Goal: Task Accomplishment & Management: Use online tool/utility

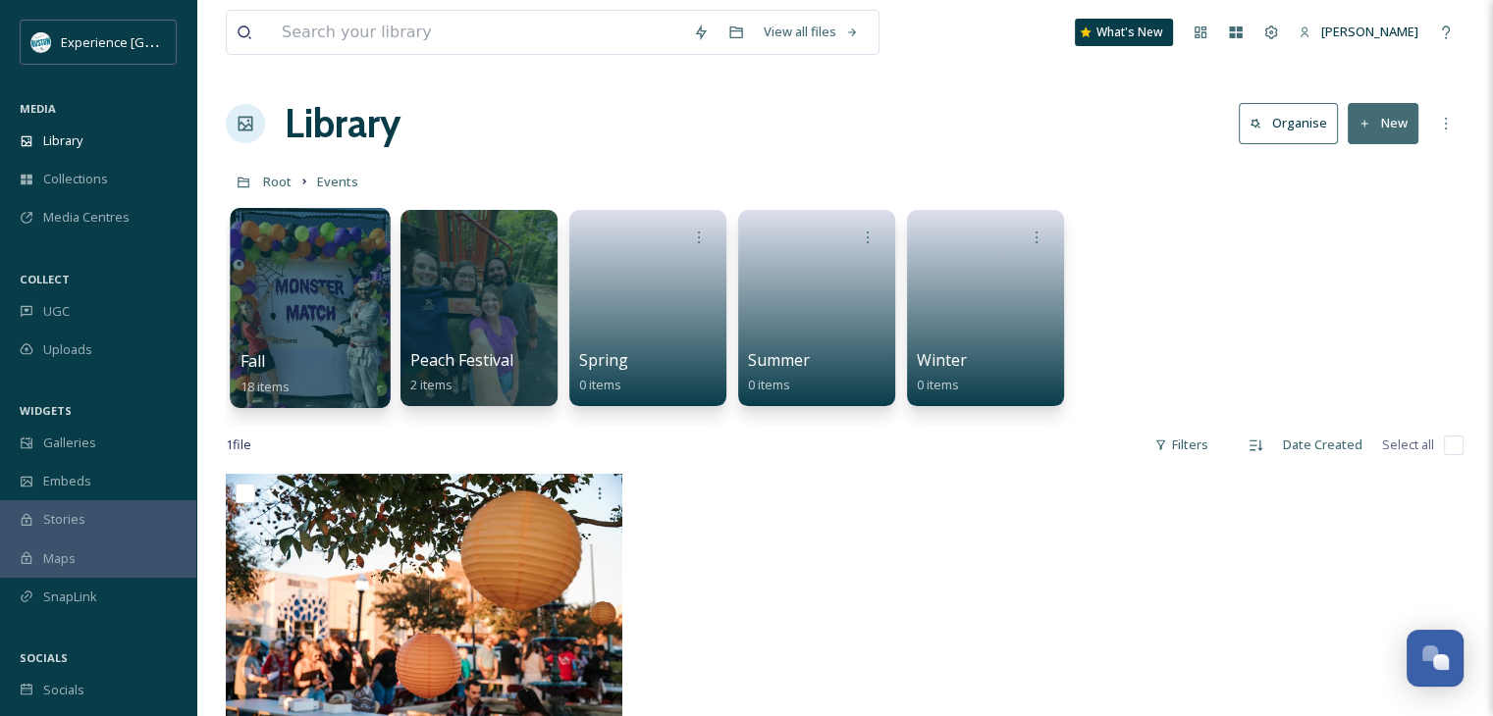
click at [298, 299] on div at bounding box center [310, 308] width 160 height 200
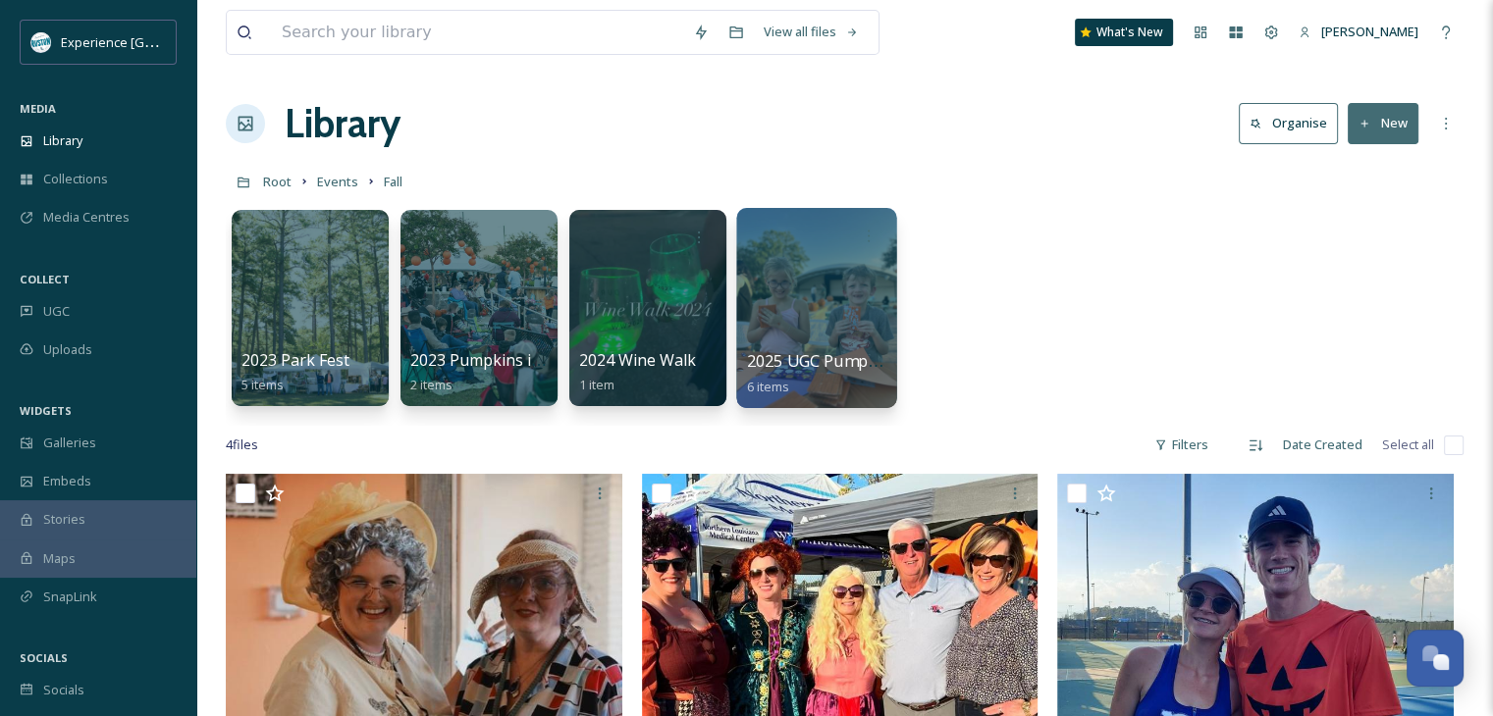
click at [791, 288] on div at bounding box center [816, 308] width 160 height 200
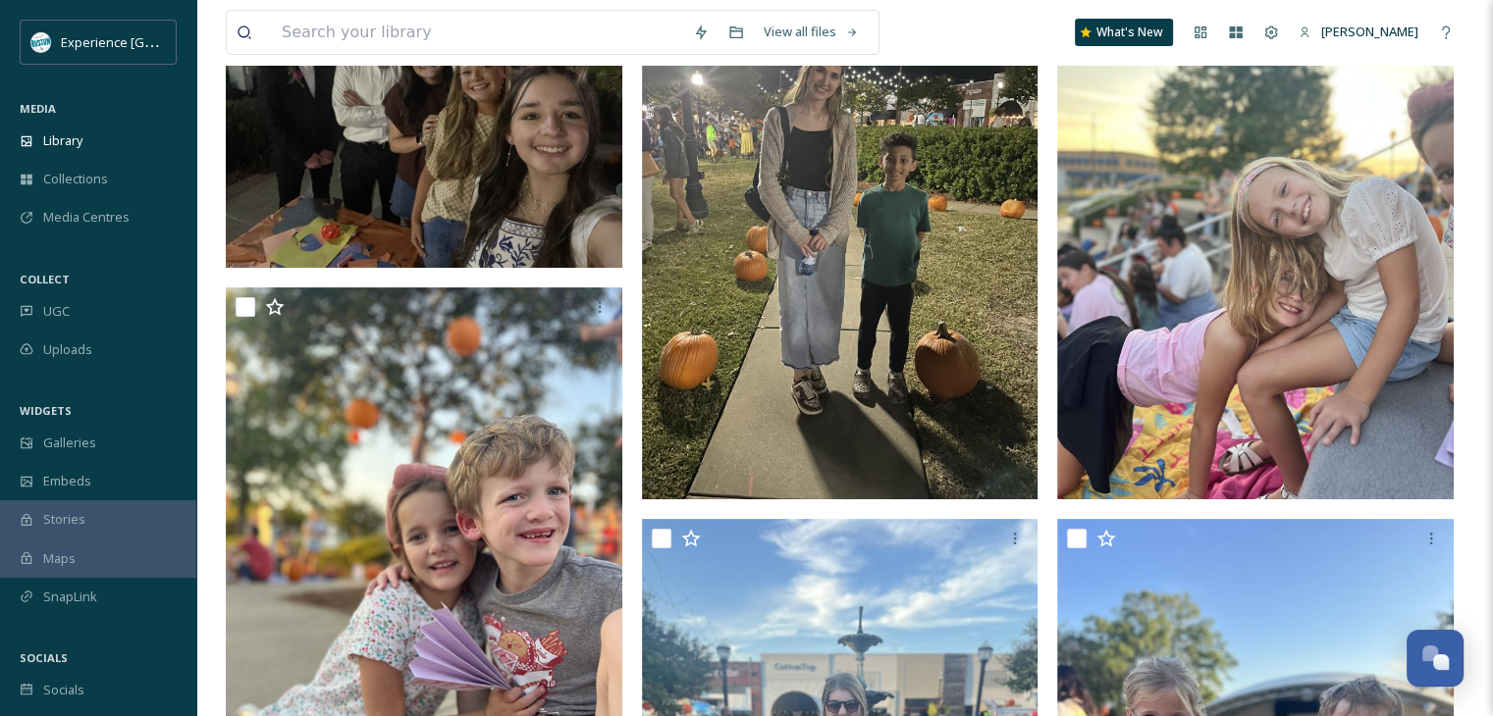
scroll to position [196, 0]
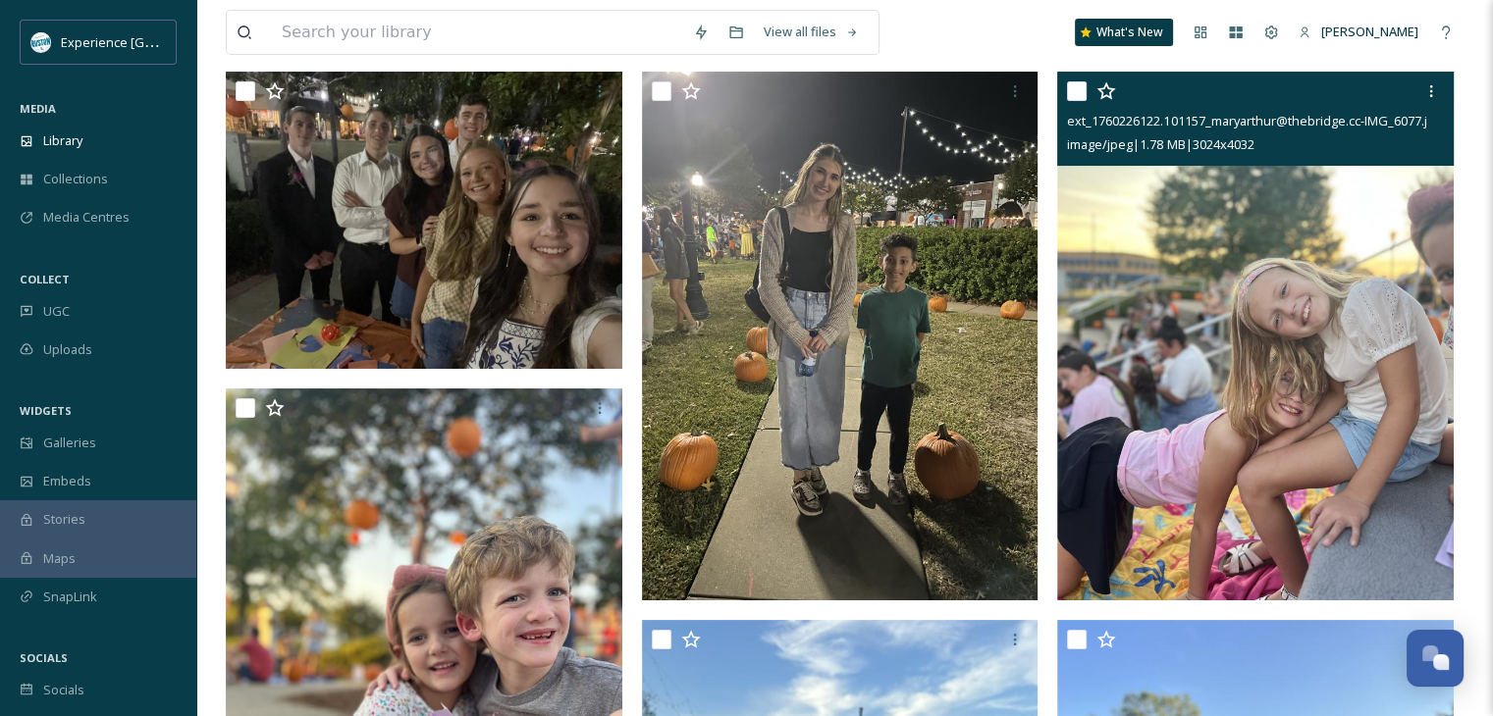
click at [1078, 95] on input "checkbox" at bounding box center [1077, 91] width 20 height 20
checkbox input "true"
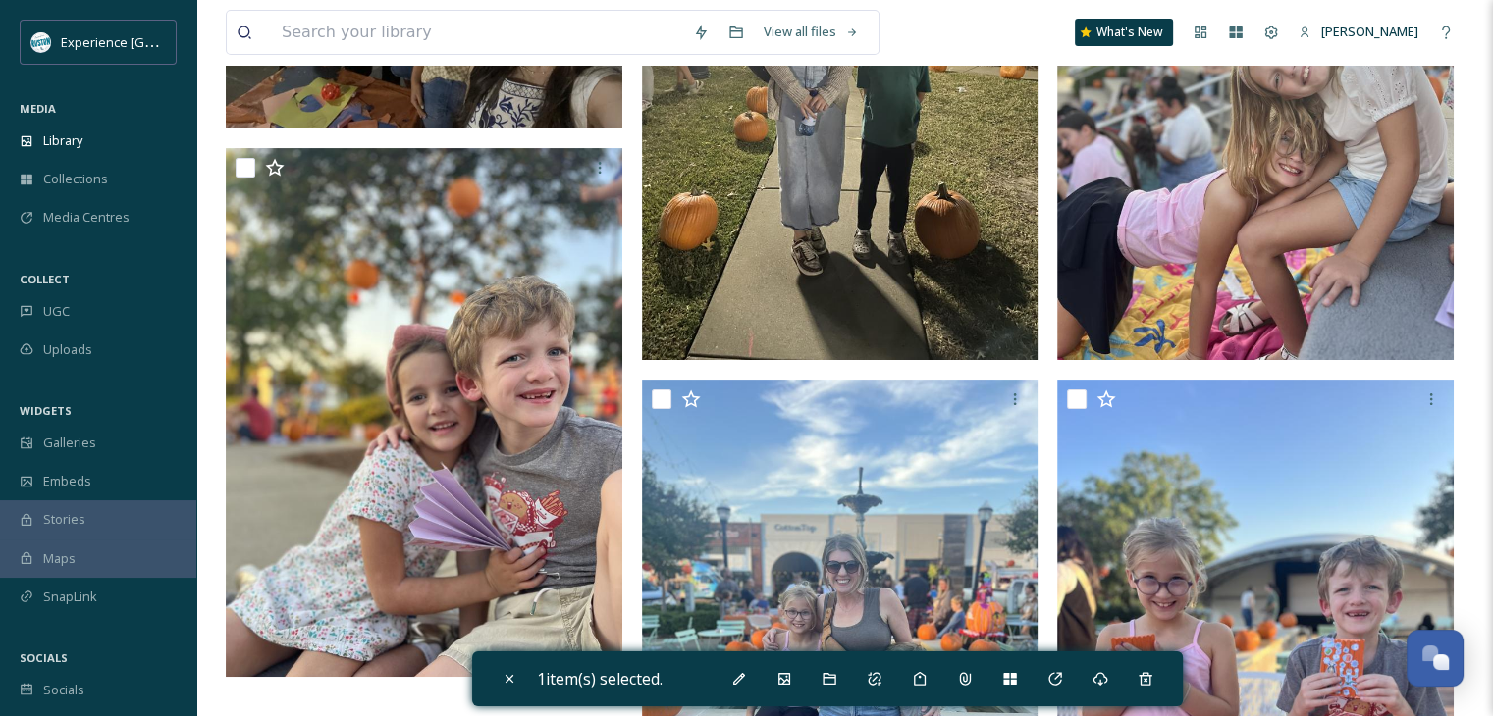
scroll to position [589, 0]
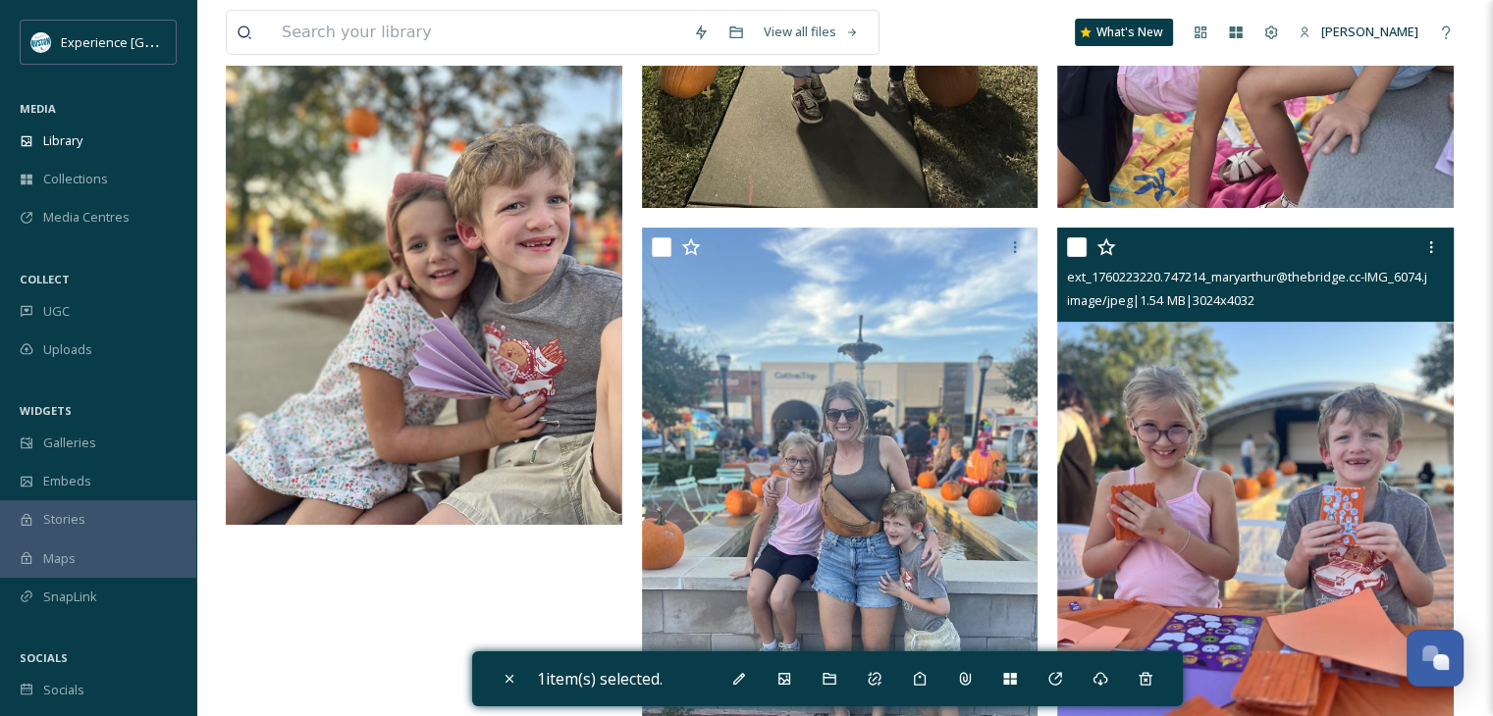
click at [1073, 237] on input "checkbox" at bounding box center [1077, 247] width 20 height 20
checkbox input "true"
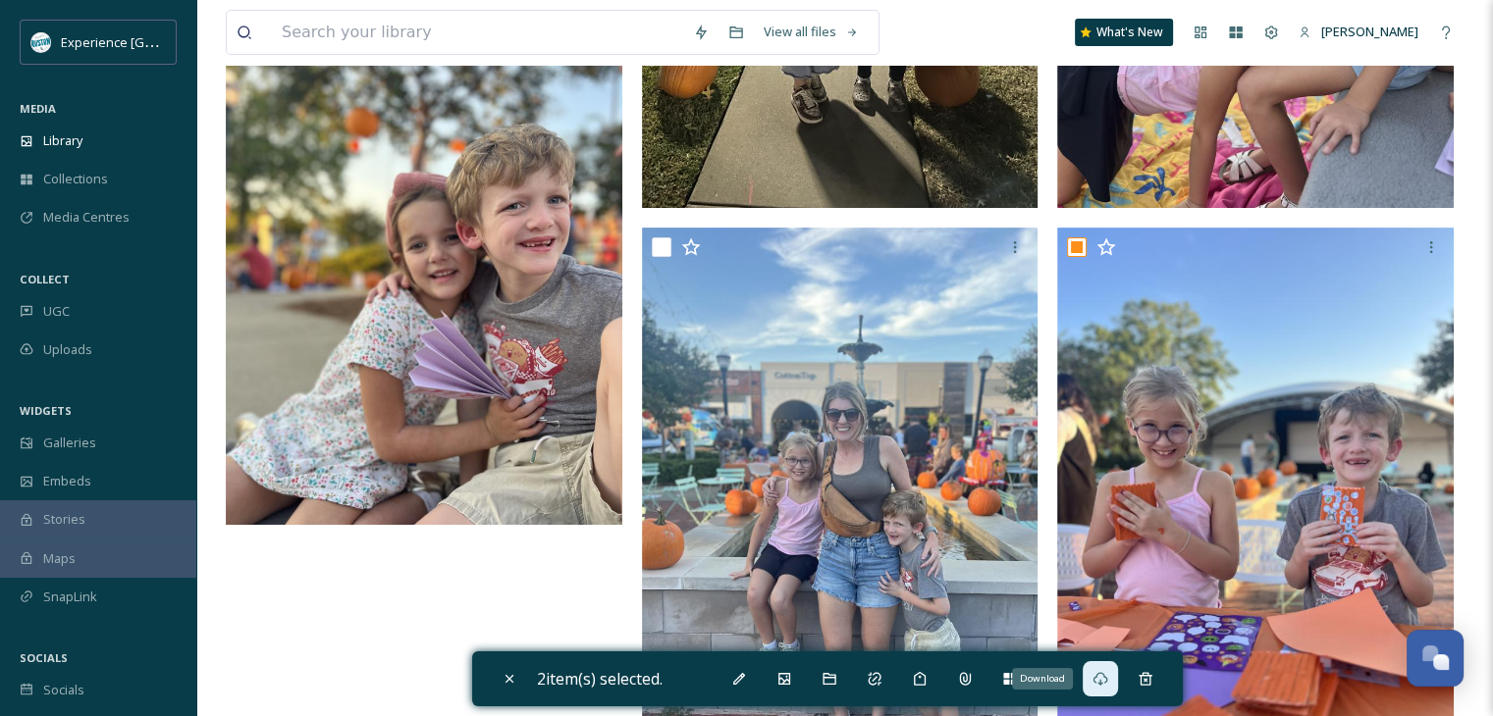
click at [1103, 674] on icon at bounding box center [1100, 679] width 16 height 16
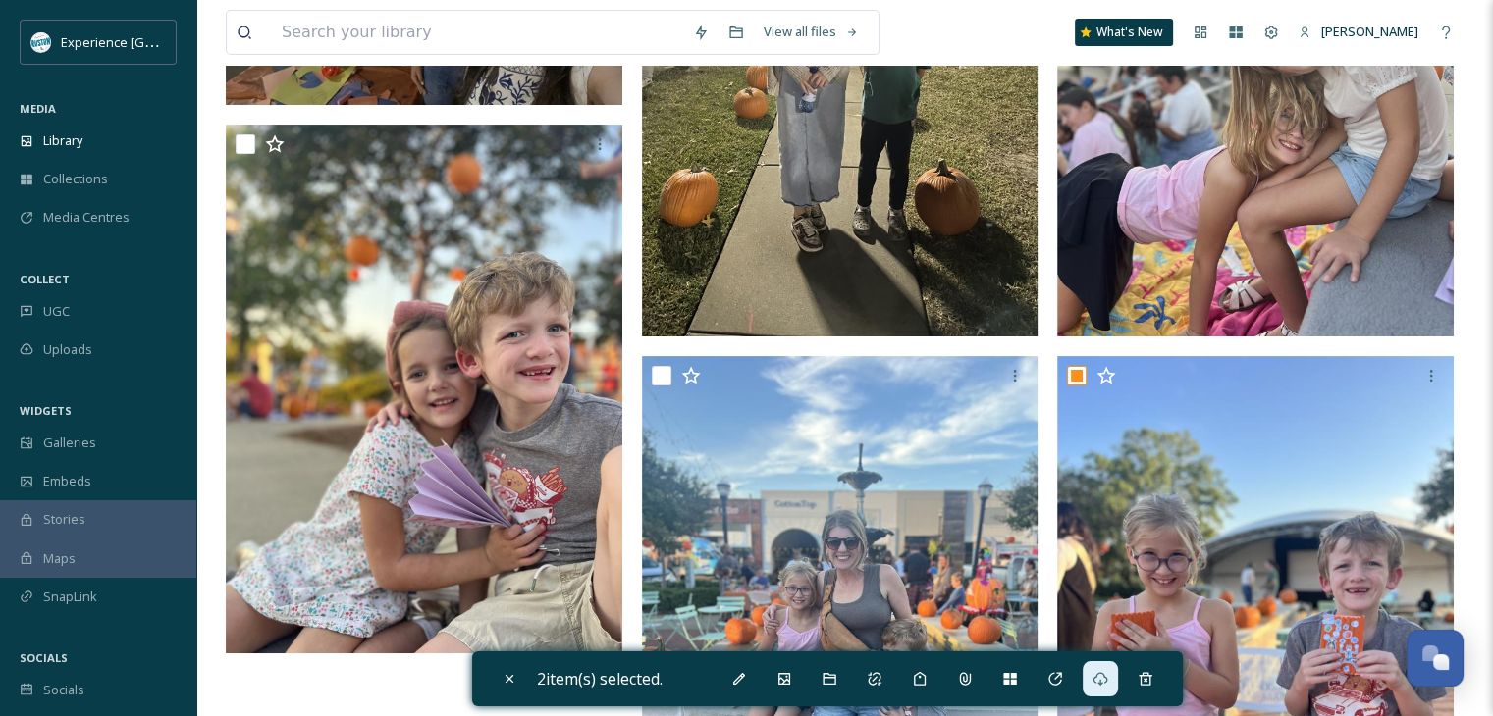
scroll to position [661, 0]
